Goal: Task Accomplishment & Management: Manage account settings

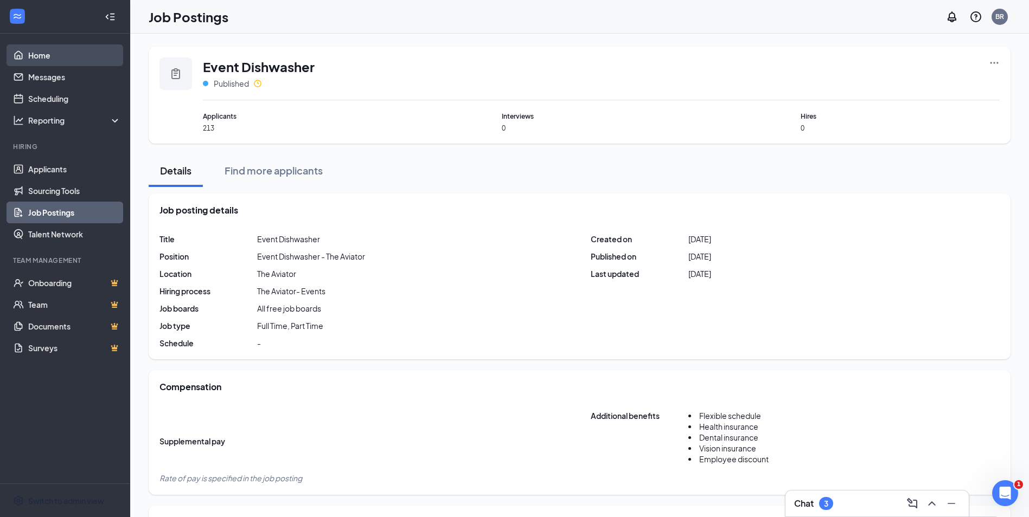
click at [98, 66] on link "Home" at bounding box center [74, 55] width 93 height 22
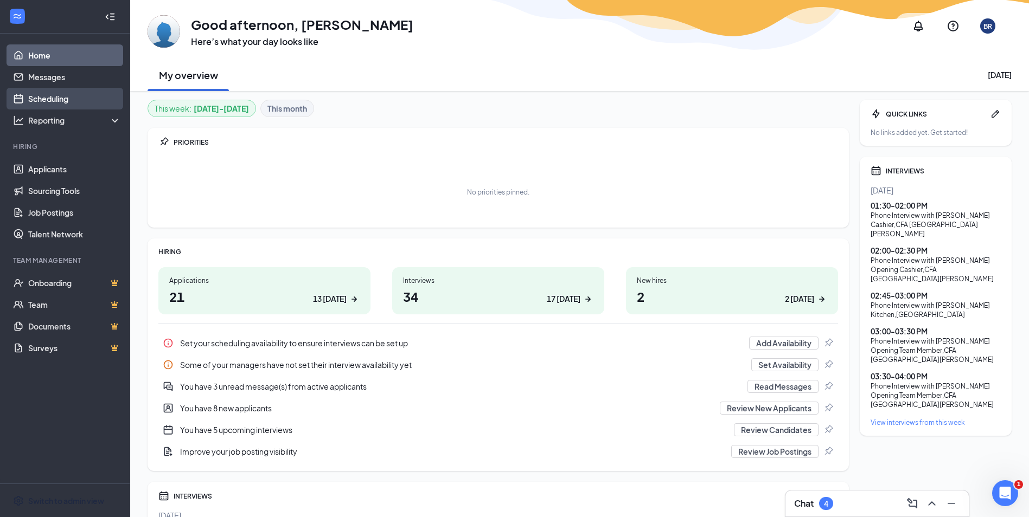
click at [84, 97] on link "Scheduling" at bounding box center [74, 99] width 93 height 22
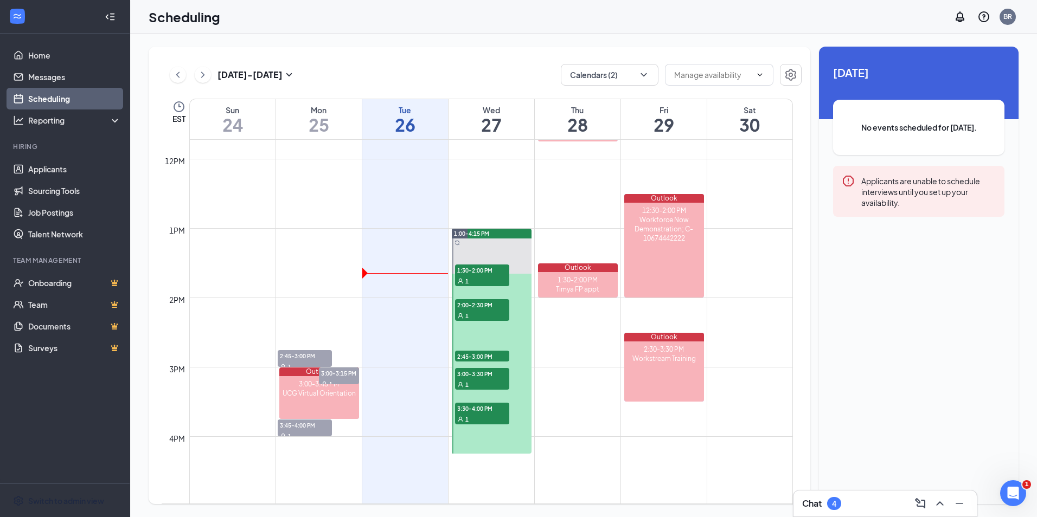
scroll to position [859, 0]
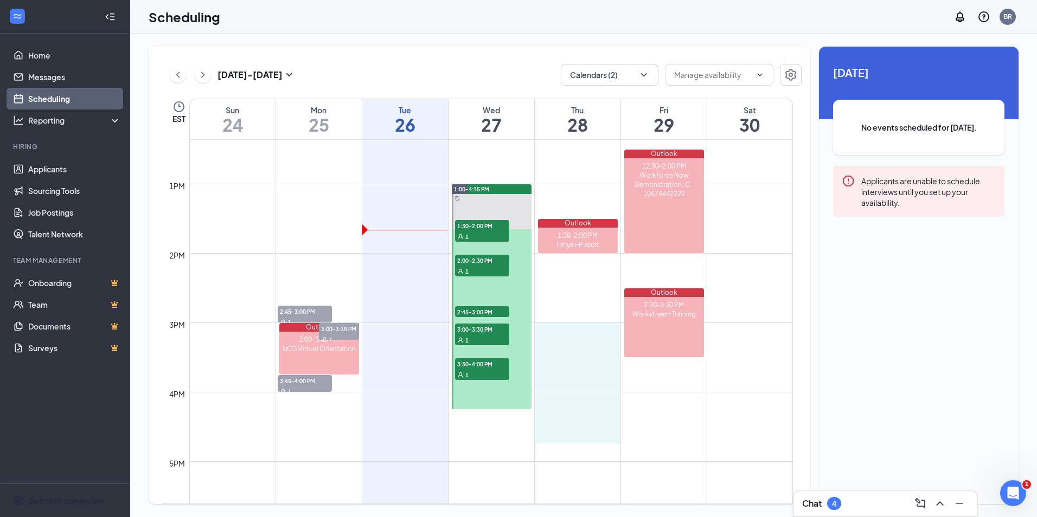
drag, startPoint x: 573, startPoint y: 324, endPoint x: 564, endPoint y: 433, distance: 109.4
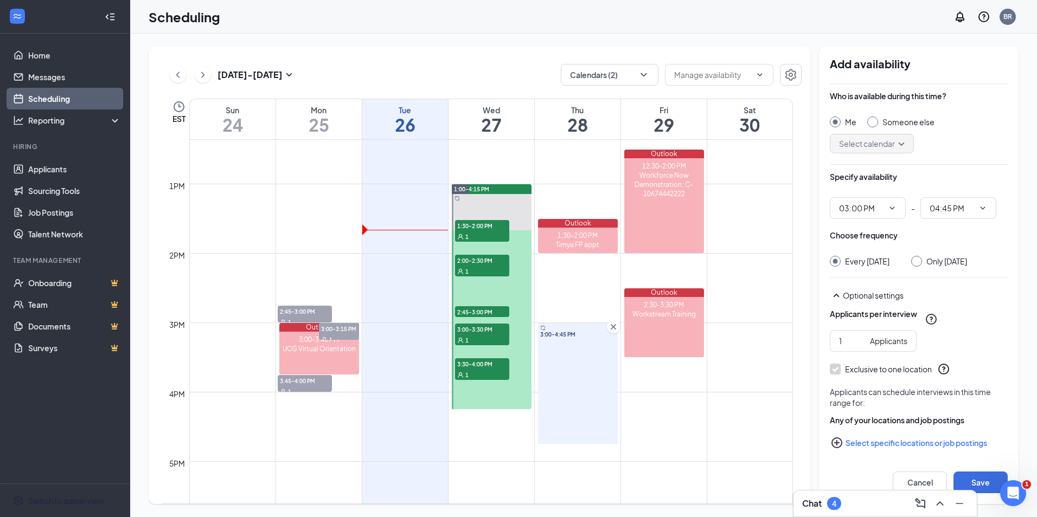
click at [917, 263] on input "Only [DATE]" at bounding box center [915, 260] width 8 height 8
radio input "true"
radio input "false"
click at [592, 383] on div "3:00-4:45 PM" at bounding box center [578, 383] width 80 height 121
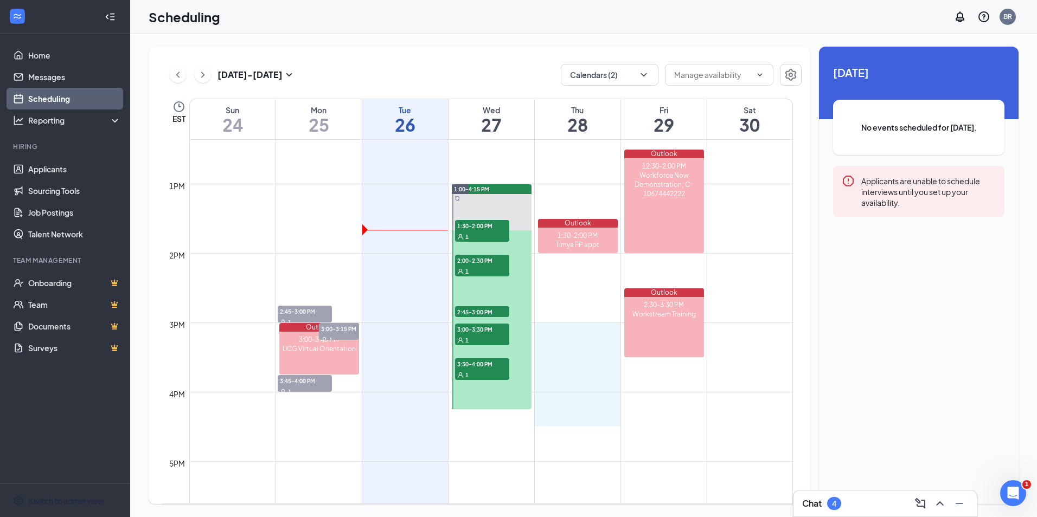
drag, startPoint x: 573, startPoint y: 331, endPoint x: 573, endPoint y: 413, distance: 81.4
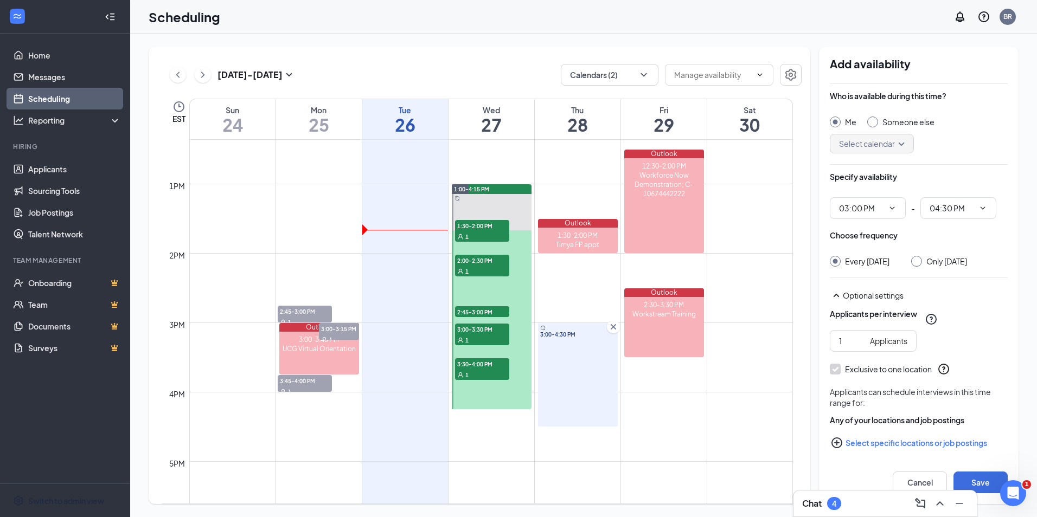
click at [922, 258] on div at bounding box center [916, 261] width 11 height 11
click at [919, 261] on input "Only [DATE]" at bounding box center [915, 260] width 8 height 8
radio input "true"
radio input "false"
click at [987, 485] on button "Save" at bounding box center [980, 483] width 54 height 22
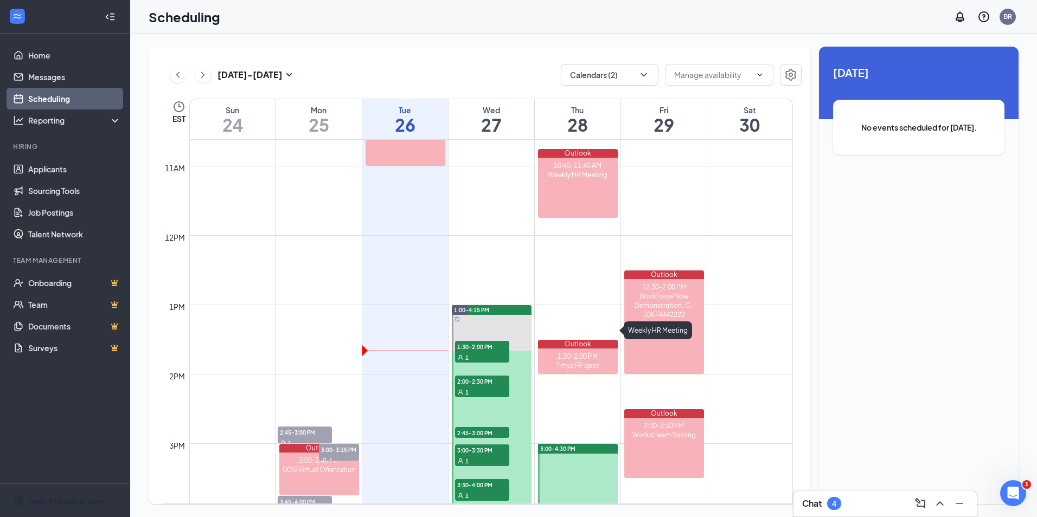
scroll to position [750, 0]
